Goal: Find contact information: Find contact information

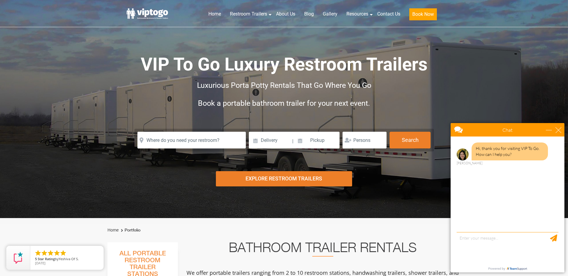
click at [551, 132] on div "minimize" at bounding box center [549, 130] width 6 height 6
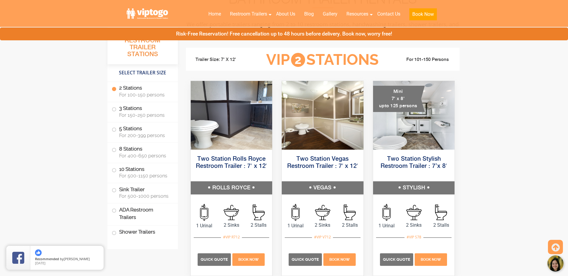
scroll to position [250, 0]
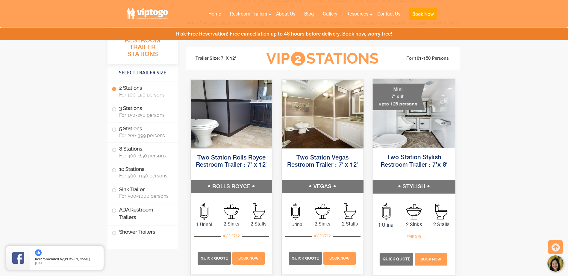
click at [408, 133] on img at bounding box center [413, 113] width 82 height 69
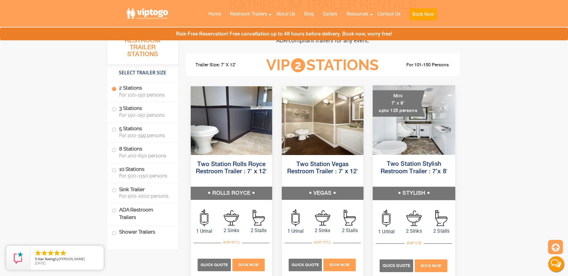
scroll to position [242, 0]
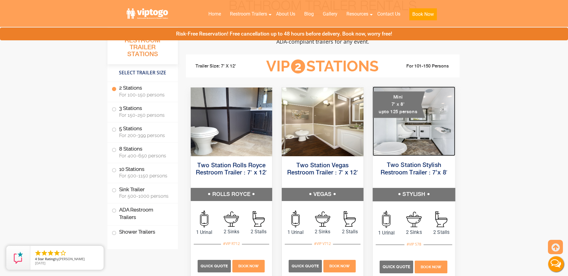
click at [405, 142] on img at bounding box center [413, 121] width 82 height 69
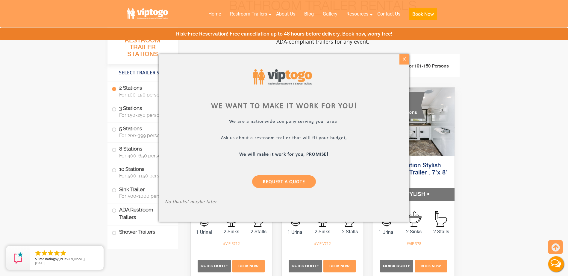
click at [402, 63] on div "X" at bounding box center [403, 59] width 9 height 10
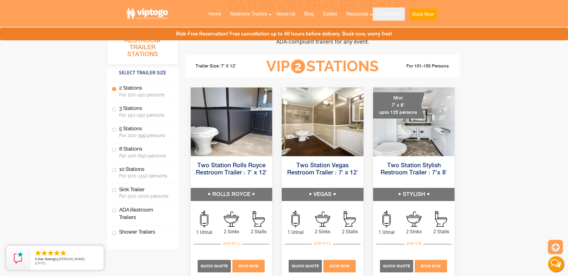
click at [388, 15] on link "Contact Us" at bounding box center [389, 13] width 32 height 13
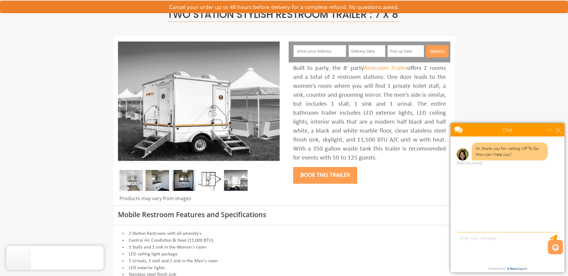
scroll to position [47, 0]
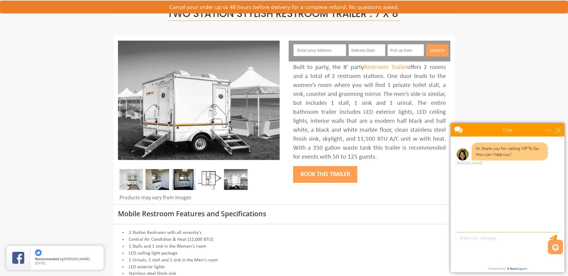
click at [322, 177] on button "Book this trailer" at bounding box center [325, 174] width 64 height 17
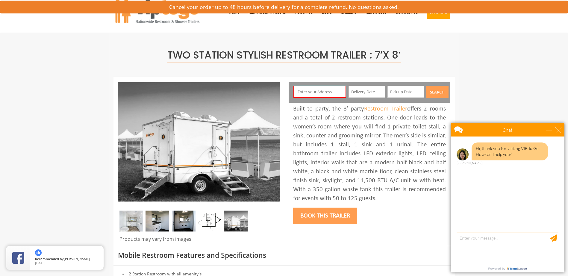
scroll to position [0, 0]
